Goal: Information Seeking & Learning: Learn about a topic

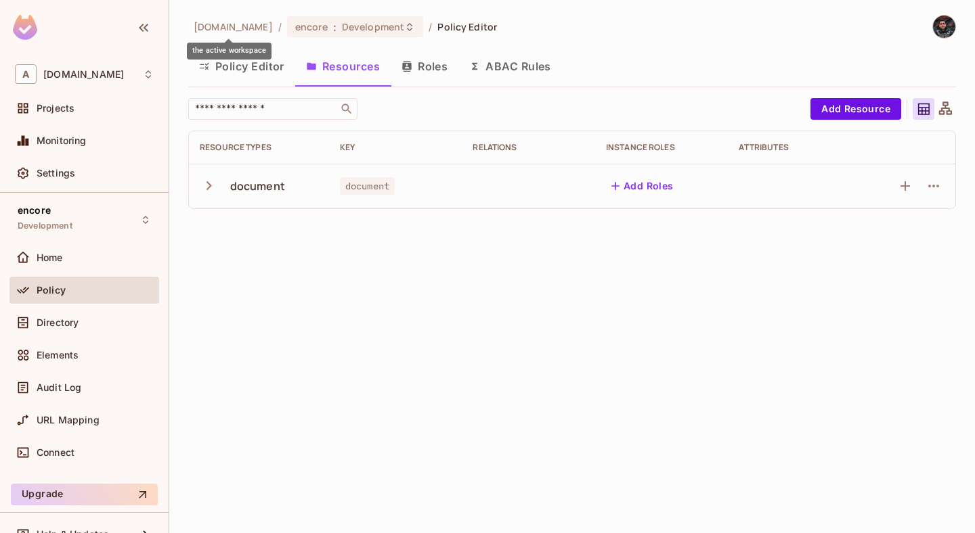
click at [228, 30] on span "abclojistik.com" at bounding box center [233, 26] width 79 height 13
click at [231, 26] on span "abclojistik.com" at bounding box center [233, 26] width 79 height 13
click at [64, 449] on span "Connect" at bounding box center [56, 452] width 38 height 11
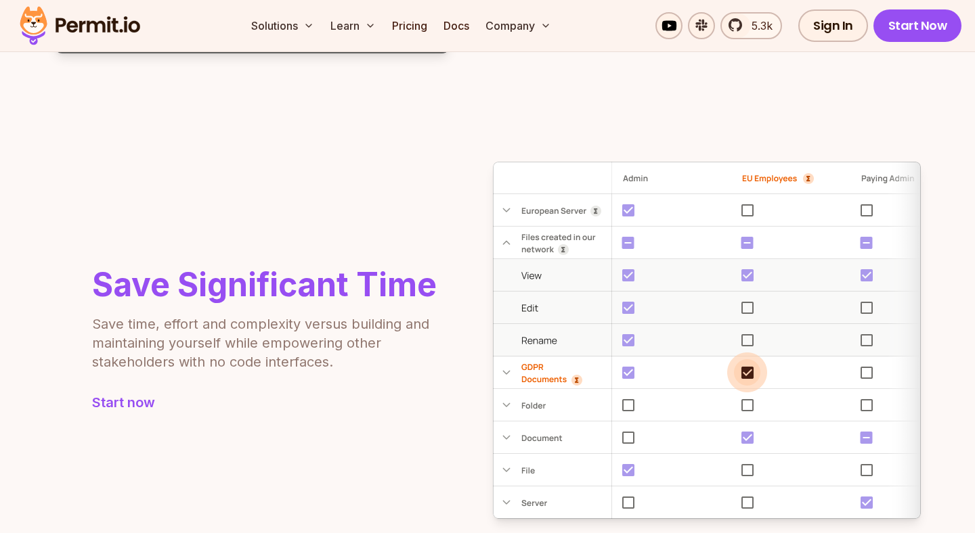
scroll to position [1191, 0]
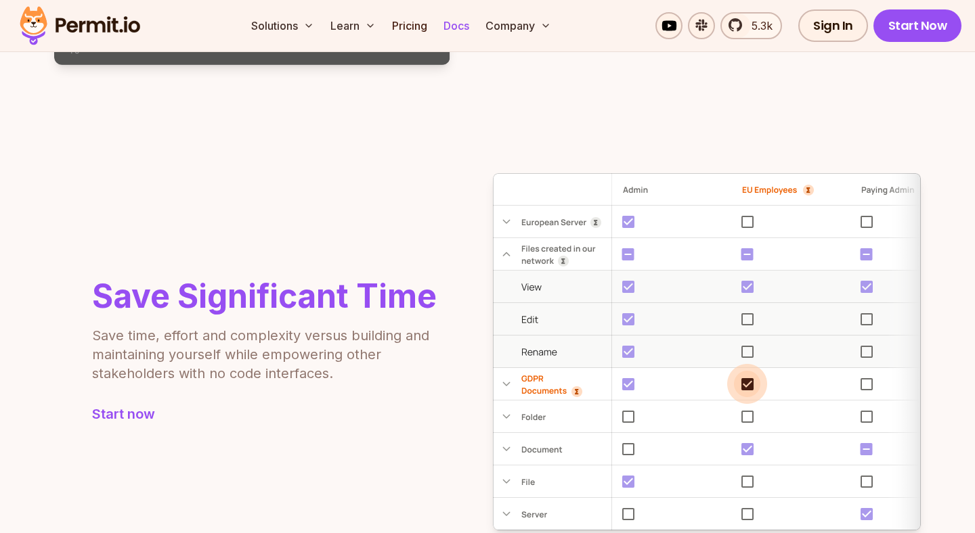
click at [468, 24] on link "Docs" at bounding box center [456, 25] width 37 height 27
